Goal: Task Accomplishment & Management: Complete application form

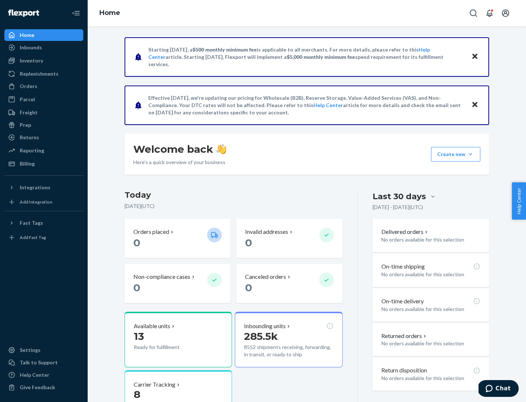
click at [471, 154] on button "Create new Create new inbound Create new order Create new product" at bounding box center [455, 154] width 49 height 15
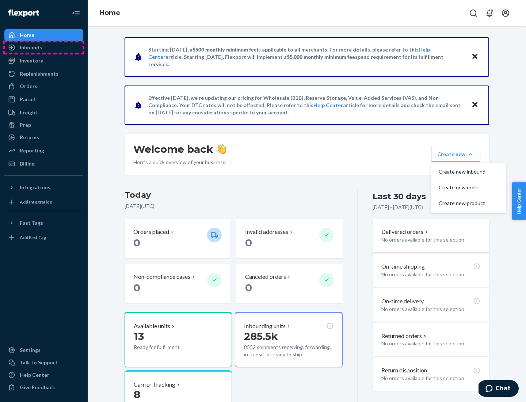
click at [44, 48] on div "Inbounds" at bounding box center [43, 47] width 77 height 10
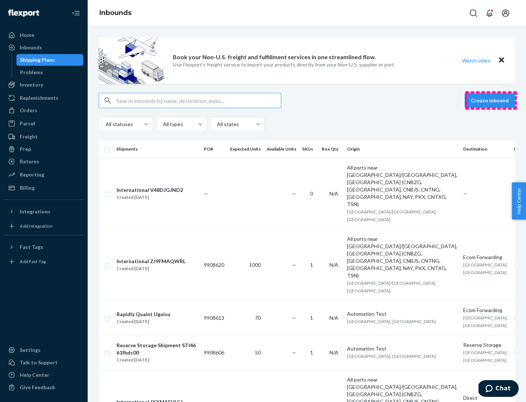
click at [491, 101] on button "Create inbound" at bounding box center [490, 100] width 50 height 15
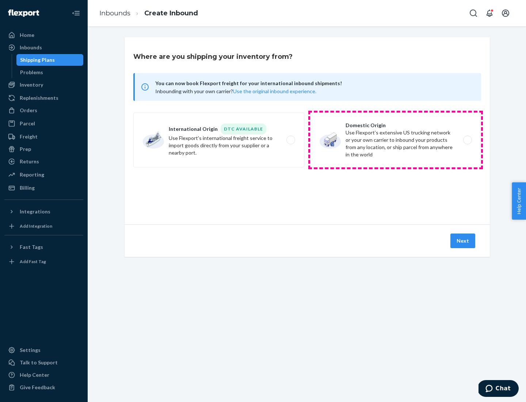
click at [396, 140] on label "Domestic Origin Use Flexport’s extensive US trucking network or your own carrie…" at bounding box center [395, 140] width 171 height 55
click at [467, 140] on input "Domestic Origin Use Flexport’s extensive US trucking network or your own carrie…" at bounding box center [469, 140] width 5 height 5
radio input "true"
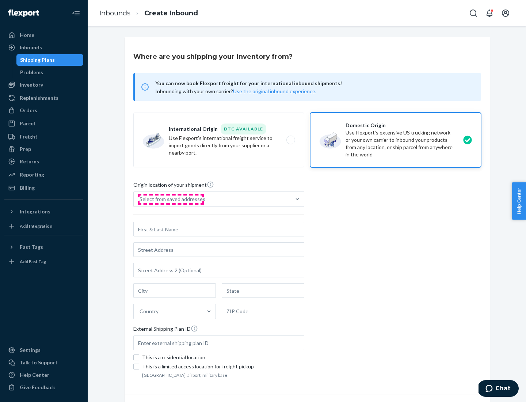
click at [171, 199] on div "Select from saved addresses" at bounding box center [173, 199] width 66 height 7
click at [140, 199] on input "Select from saved addresses" at bounding box center [140, 199] width 1 height 7
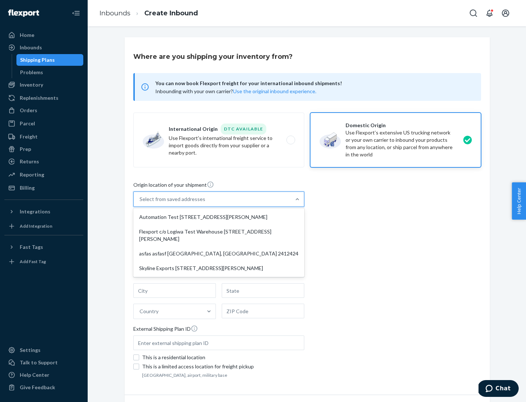
scroll to position [3, 0]
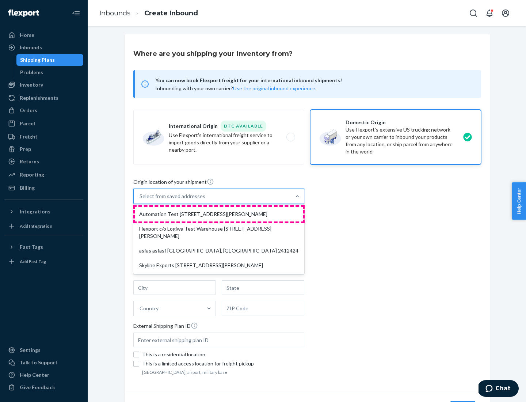
click at [219, 214] on div "Automation Test [STREET_ADDRESS][PERSON_NAME]" at bounding box center [219, 214] width 168 height 15
click at [140, 200] on input "option Automation Test [STREET_ADDRESS][PERSON_NAME] focused, 1 of 4. 4 results…" at bounding box center [140, 196] width 1 height 7
type input "Automation Test"
type input "9th Floor"
type input "[GEOGRAPHIC_DATA]"
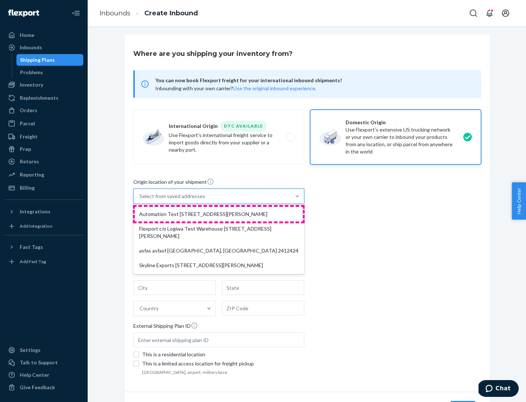
type input "CA"
type input "94104"
type input "[STREET_ADDRESS][PERSON_NAME]"
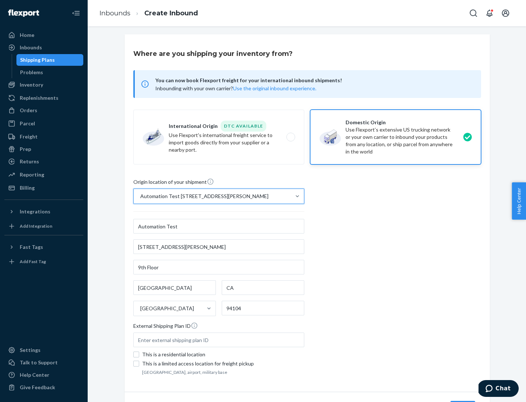
scroll to position [43, 0]
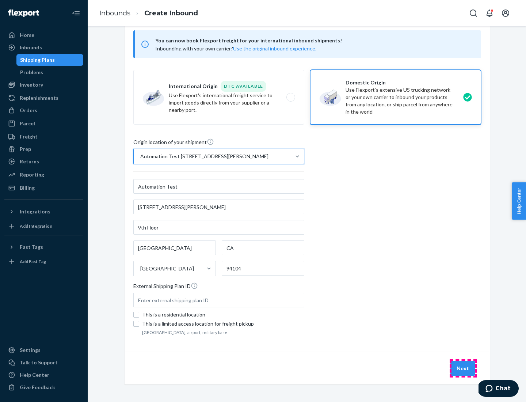
click at [463, 368] on button "Next" at bounding box center [463, 368] width 25 height 15
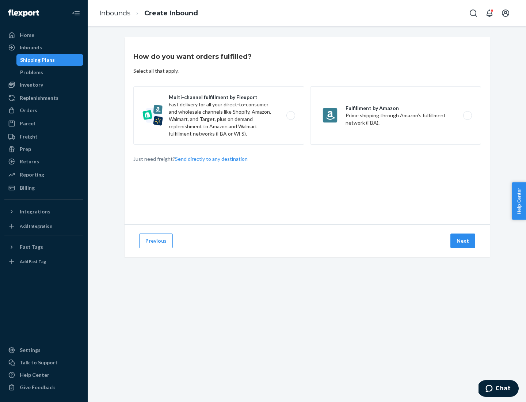
click at [219, 115] on label "Multi-channel fulfillment by Flexport Fast delivery for all your direct-to-cons…" at bounding box center [218, 115] width 171 height 58
click at [291, 115] on input "Multi-channel fulfillment by Flexport Fast delivery for all your direct-to-cons…" at bounding box center [293, 115] width 5 height 5
radio input "true"
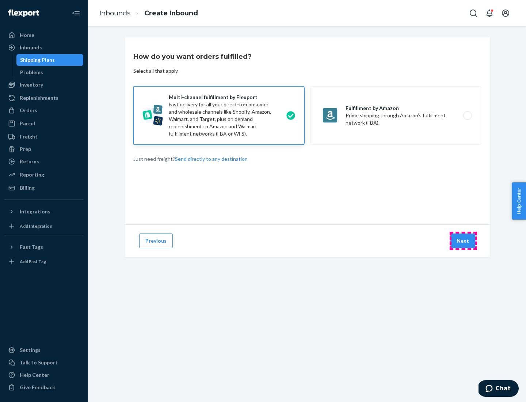
click at [463, 241] on button "Next" at bounding box center [463, 241] width 25 height 15
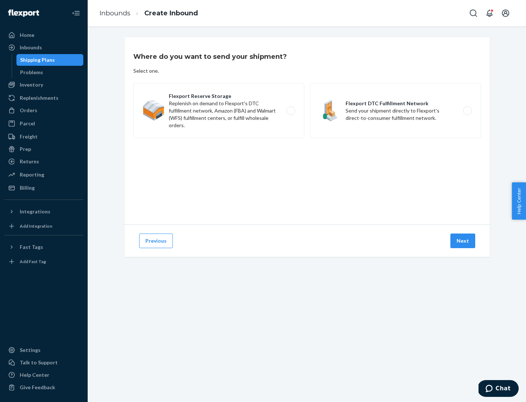
click at [396, 111] on label "Flexport DTC Fulfillment Network Send your shipment directly to Flexport's dire…" at bounding box center [395, 110] width 171 height 55
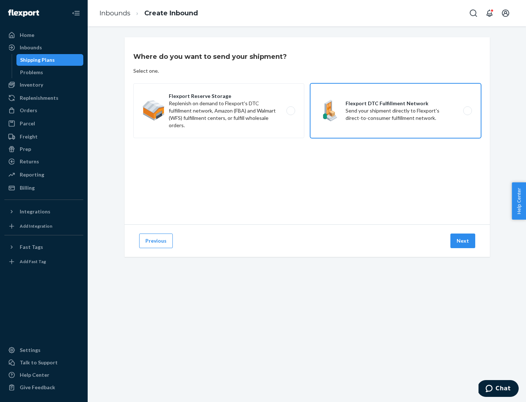
click at [467, 111] on input "Flexport DTC Fulfillment Network Send your shipment directly to Flexport's dire…" at bounding box center [469, 111] width 5 height 5
radio input "true"
click at [463, 241] on button "Next" at bounding box center [463, 241] width 25 height 15
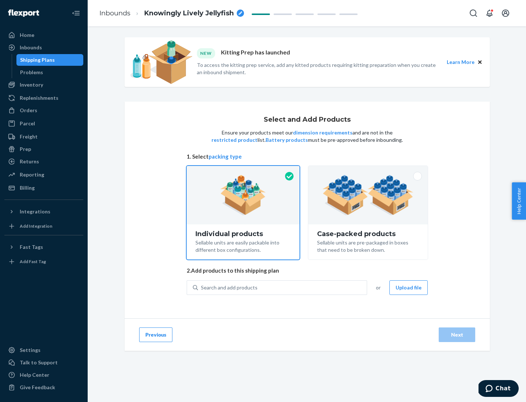
click at [368, 195] on img at bounding box center [368, 195] width 91 height 40
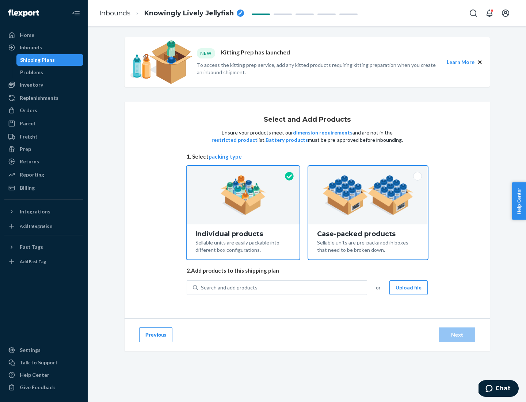
click at [368, 171] on input "Case-packed products Sellable units are pre-packaged in boxes that need to be b…" at bounding box center [368, 168] width 5 height 5
radio input "true"
radio input "false"
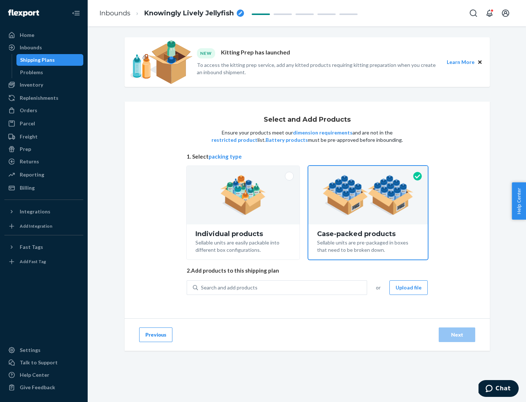
click at [283, 287] on div "Search and add products" at bounding box center [282, 287] width 169 height 13
click at [202, 287] on input "Search and add products" at bounding box center [201, 287] width 1 height 7
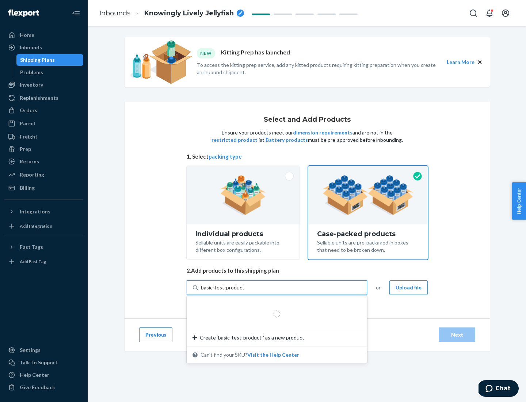
type input "basic-test-product-1"
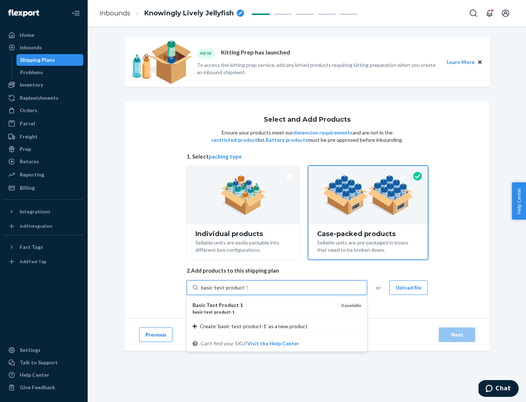
click at [264, 312] on div "basic - test - product - 1" at bounding box center [264, 312] width 143 height 6
click at [248, 291] on input "basic-test-product-1" at bounding box center [224, 287] width 47 height 7
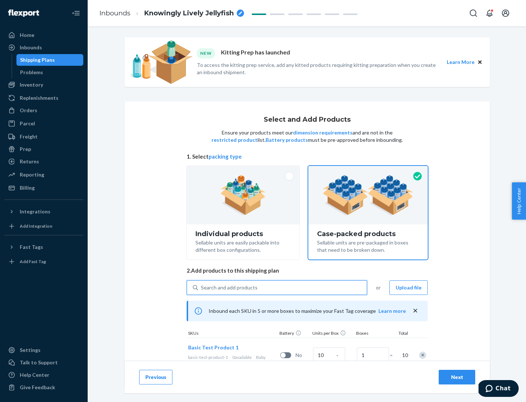
scroll to position [26, 0]
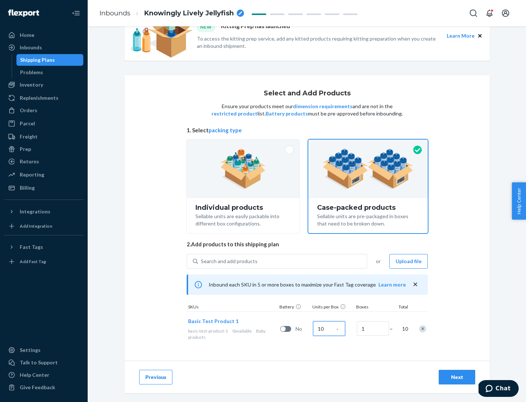
type input "10"
type input "7"
click at [457, 377] on div "Next" at bounding box center [457, 377] width 24 height 7
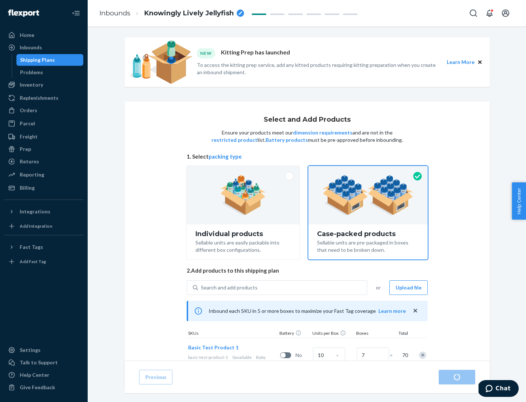
radio input "true"
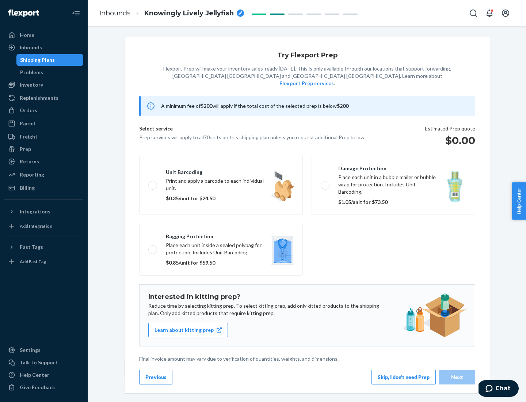
scroll to position [2, 0]
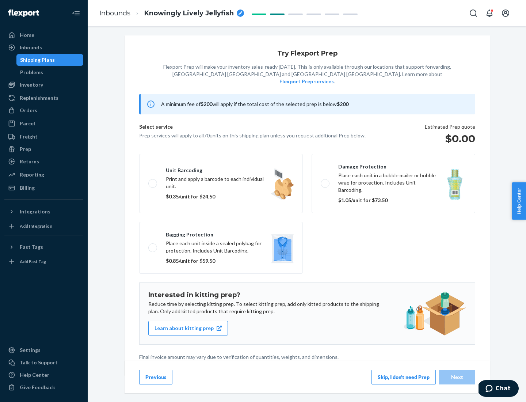
click at [221, 233] on label "Bagging protection Place each unit inside a sealed polybag for protection. Incl…" at bounding box center [221, 248] width 164 height 52
click at [153, 245] on input "Bagging protection Place each unit inside a sealed polybag for protection. Incl…" at bounding box center [150, 247] width 5 height 5
checkbox input "true"
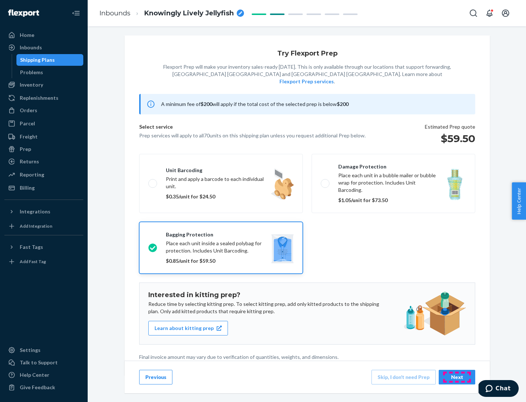
click at [457, 377] on div "Next" at bounding box center [457, 377] width 24 height 7
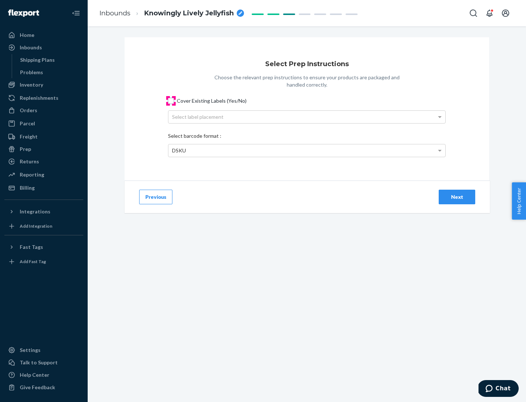
click at [171, 101] on input "Cover Existing Labels (Yes/No)" at bounding box center [171, 101] width 6 height 6
checkbox input "true"
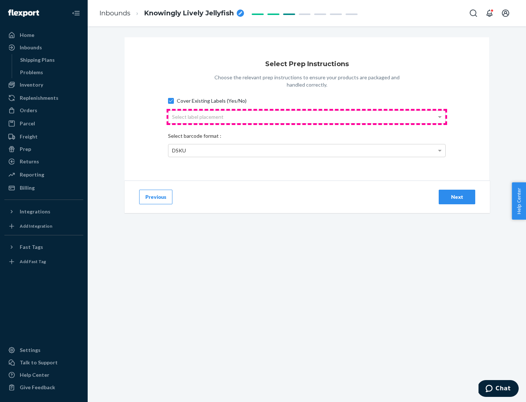
click at [307, 117] on div "Select label placement" at bounding box center [306, 117] width 277 height 12
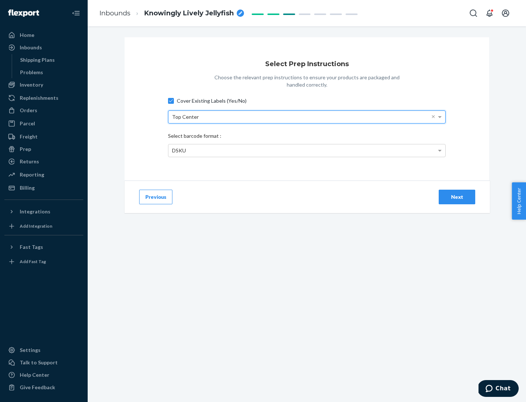
click at [307, 150] on div "DSKU" at bounding box center [306, 150] width 277 height 12
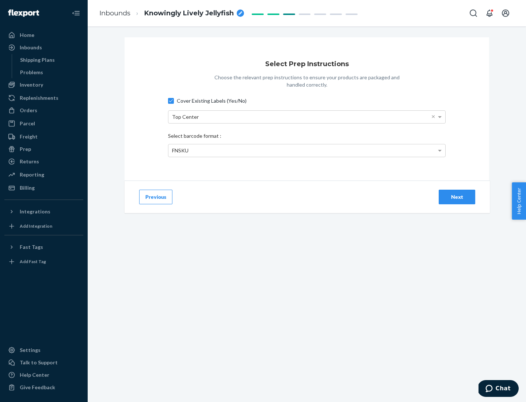
click at [457, 197] on div "Next" at bounding box center [457, 196] width 24 height 7
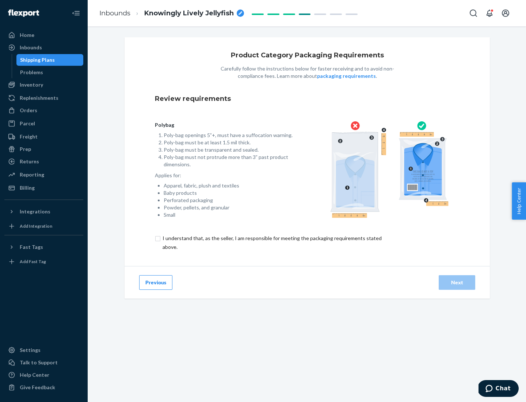
click at [272, 242] on input "checkbox" at bounding box center [276, 243] width 243 height 18
checkbox input "true"
click at [457, 282] on div "Next" at bounding box center [457, 282] width 24 height 7
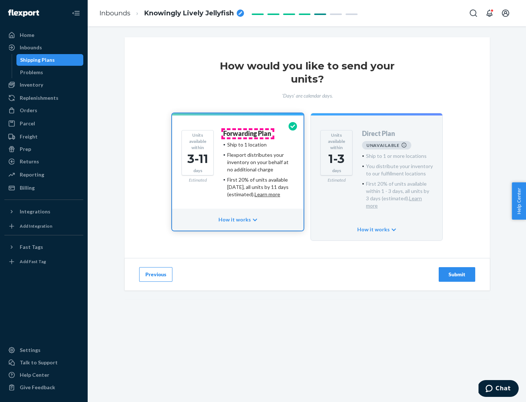
click at [248, 133] on h4 "Forwarding Plan" at bounding box center [247, 133] width 48 height 7
click at [457, 271] on div "Submit" at bounding box center [457, 274] width 24 height 7
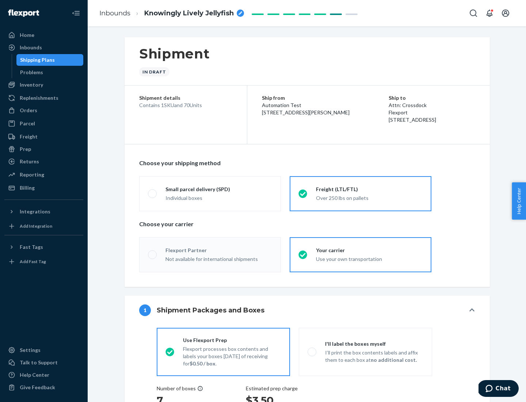
radio input "true"
radio input "false"
radio input "true"
radio input "false"
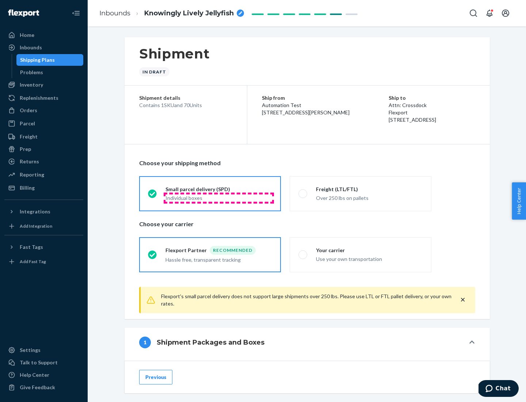
click at [219, 198] on div "Individual boxes" at bounding box center [219, 197] width 107 height 7
click at [153, 196] on input "Small parcel delivery (SPD) Individual boxes" at bounding box center [150, 193] width 5 height 5
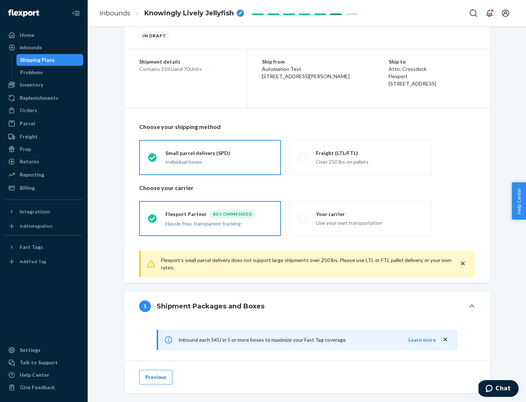
click at [219, 214] on div "Recommended" at bounding box center [233, 214] width 46 height 9
click at [153, 216] on input "Flexport Partner Recommended Hassle free, transparent tracking" at bounding box center [150, 218] width 5 height 5
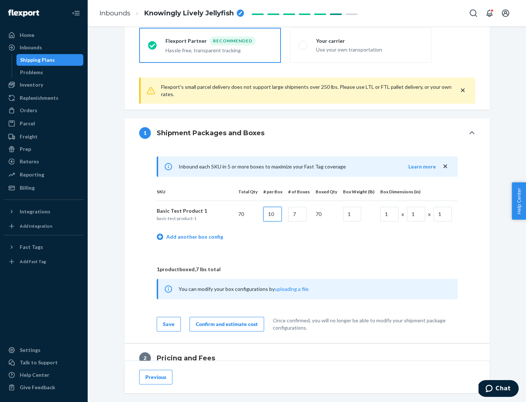
type input "10"
type input "7"
type input "1"
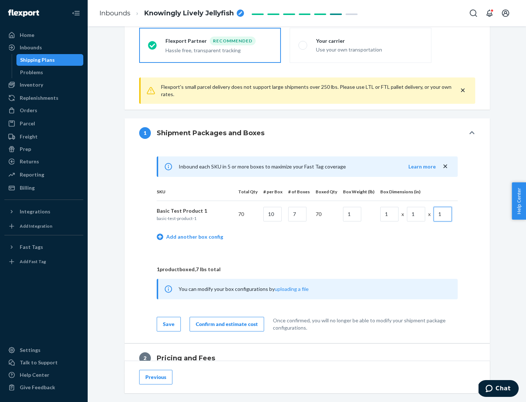
scroll to position [319, 0]
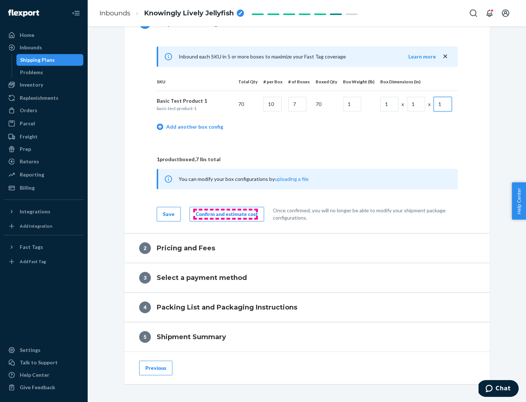
type input "1"
click at [226, 214] on div "Confirm and estimate cost" at bounding box center [227, 214] width 62 height 7
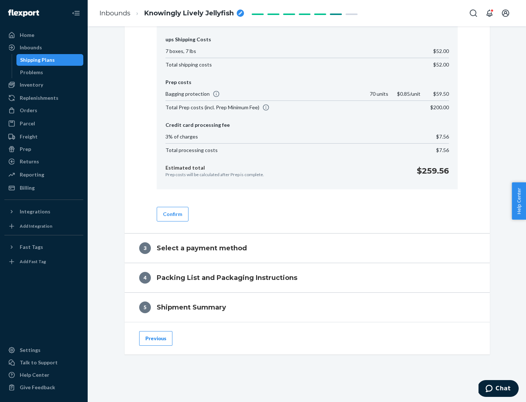
click at [172, 214] on button "Confirm" at bounding box center [173, 214] width 32 height 15
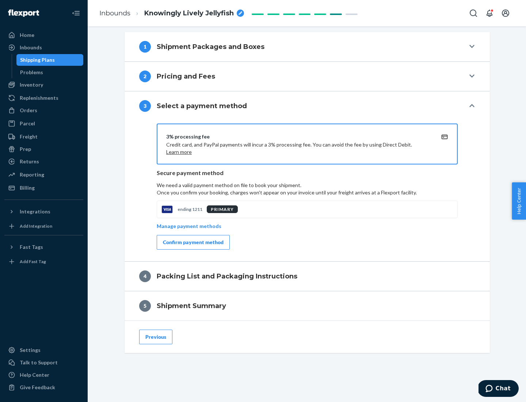
scroll to position [296, 0]
click at [193, 242] on div "Confirm payment method" at bounding box center [193, 242] width 61 height 7
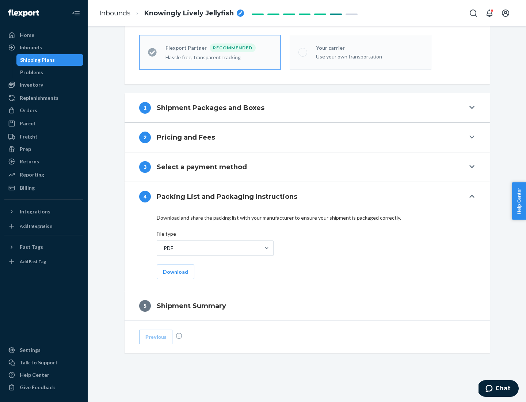
scroll to position [202, 0]
click at [175, 272] on button "Download" at bounding box center [176, 272] width 38 height 15
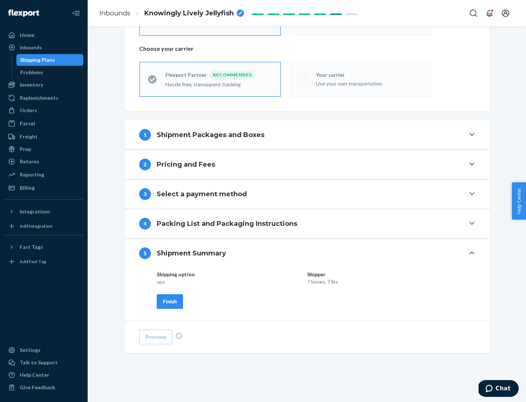
scroll to position [175, 0]
